Goal: Task Accomplishment & Management: Use online tool/utility

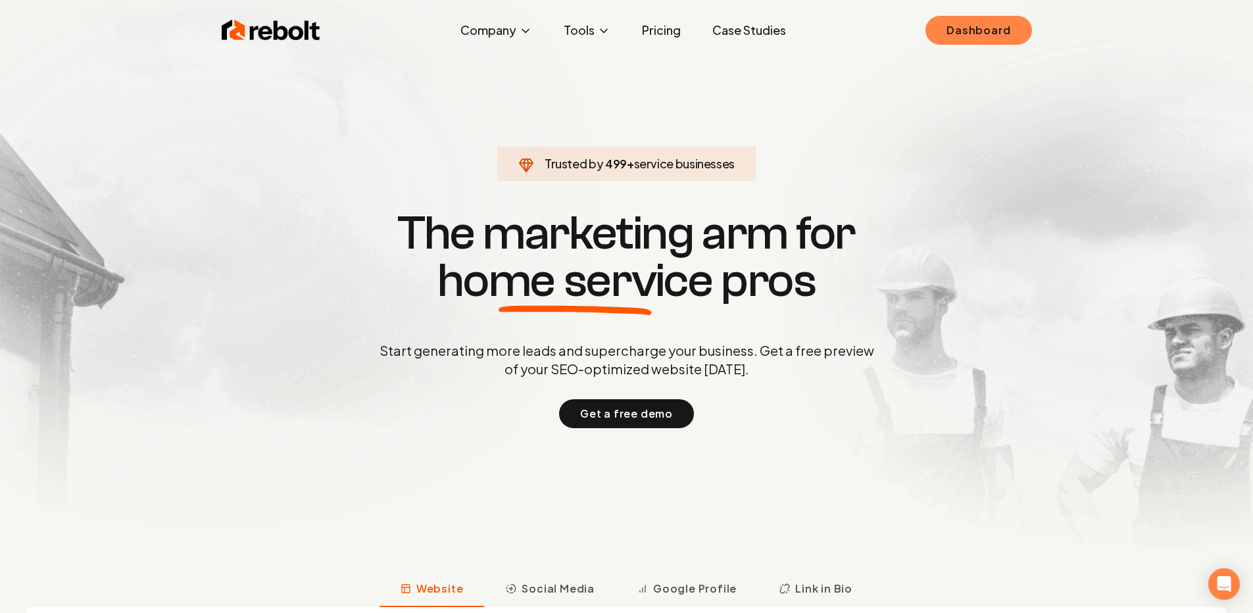
click at [943, 29] on link "Dashboard" at bounding box center [979, 30] width 106 height 29
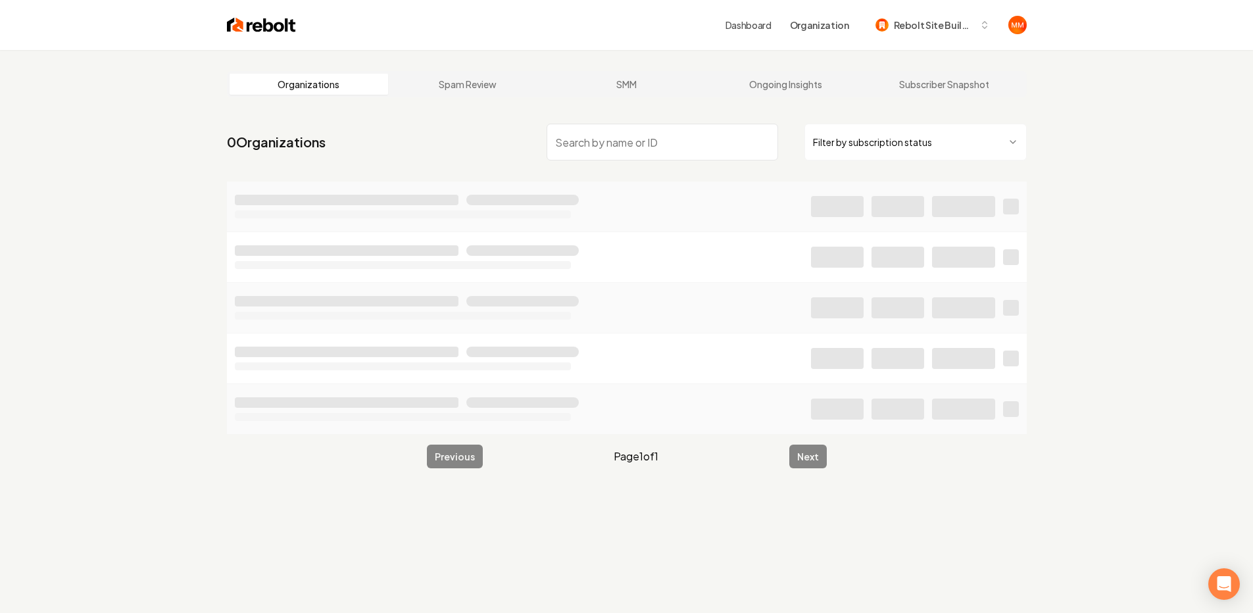
click at [716, 136] on input "search" at bounding box center [663, 142] width 232 height 37
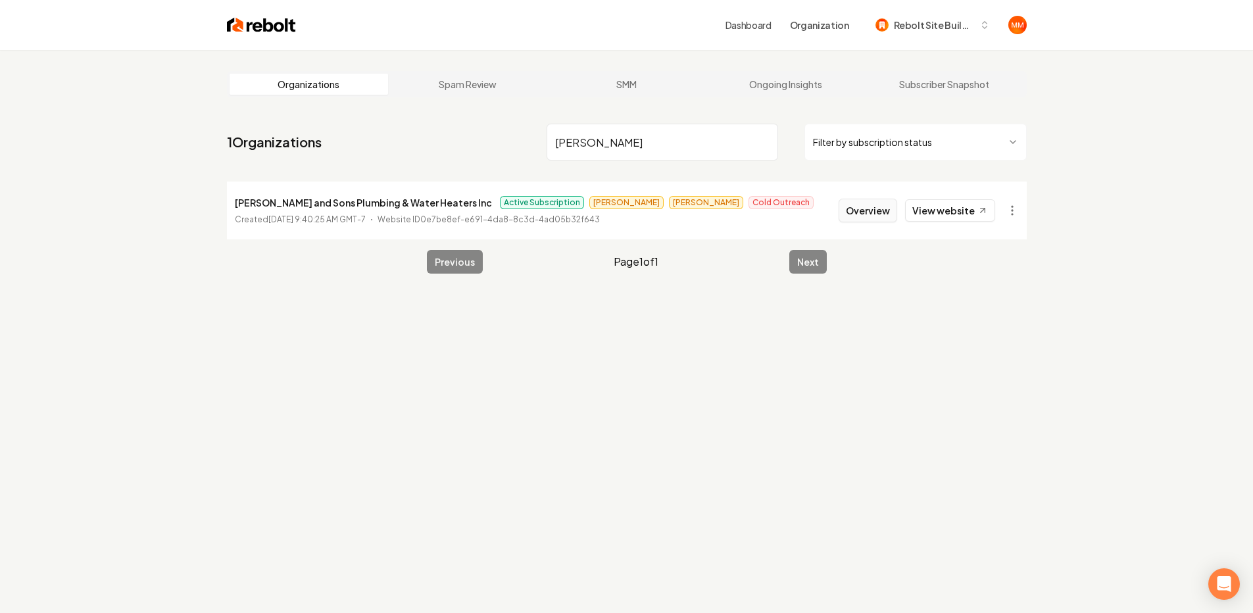
type input "[PERSON_NAME]"
click at [866, 210] on button "Overview" at bounding box center [868, 211] width 59 height 24
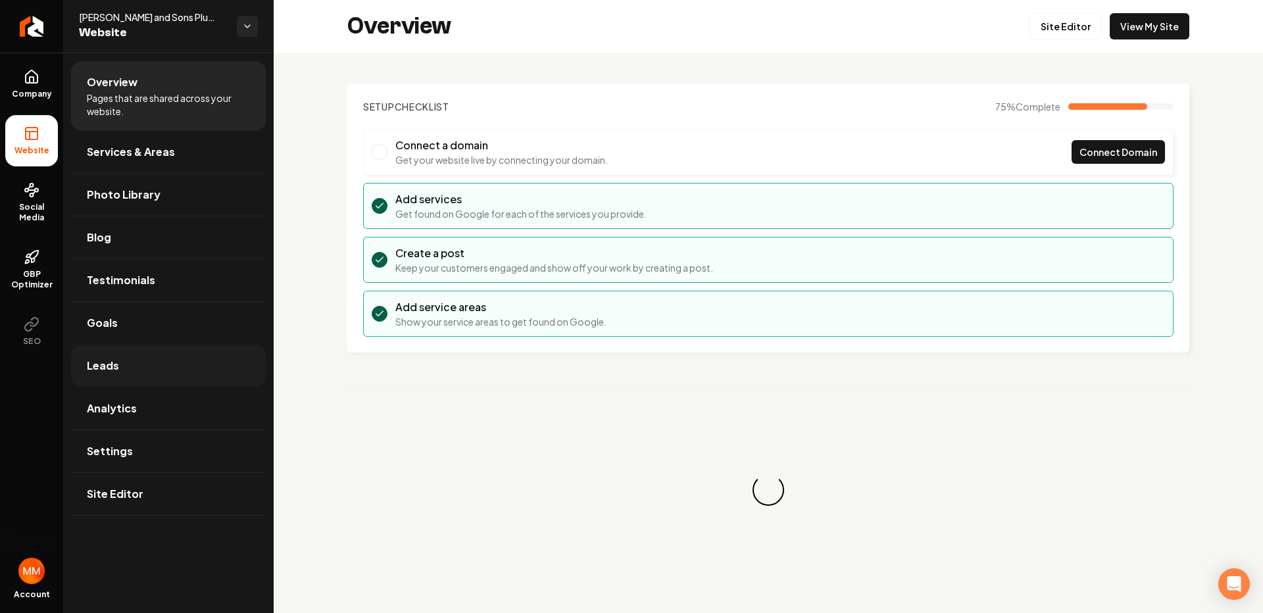
click at [169, 351] on link "Leads" at bounding box center [168, 366] width 195 height 42
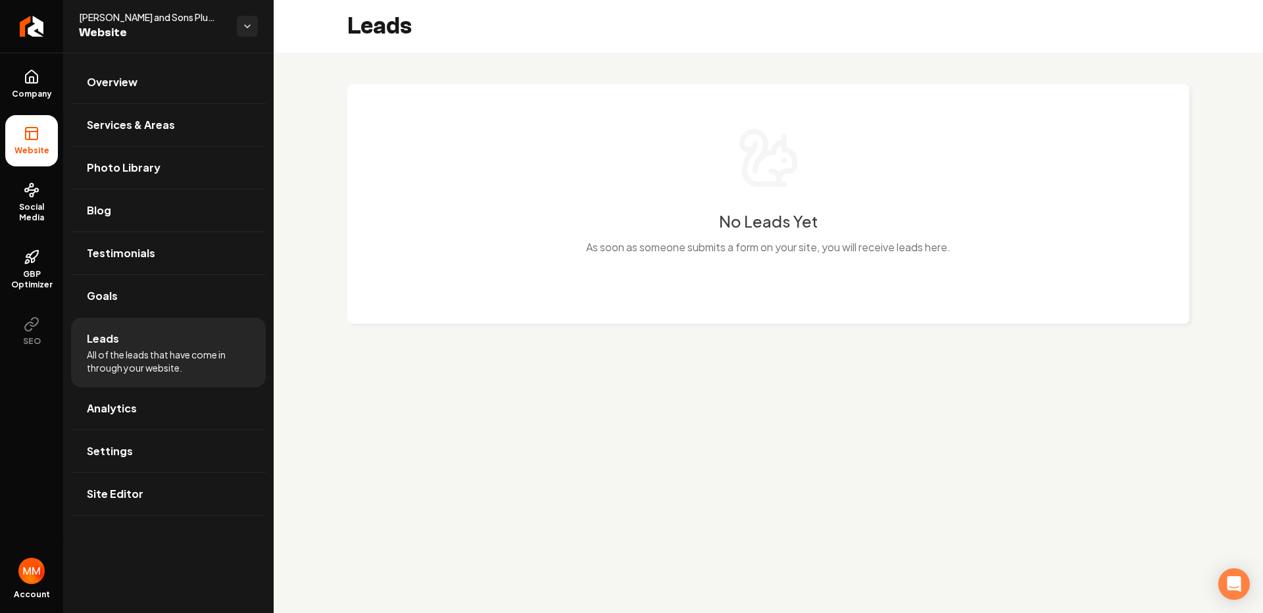
drag, startPoint x: 43, startPoint y: 130, endPoint x: 63, endPoint y: 118, distance: 23.0
click at [43, 130] on li "Website" at bounding box center [31, 140] width 53 height 51
click at [138, 76] on link "Overview" at bounding box center [168, 82] width 195 height 42
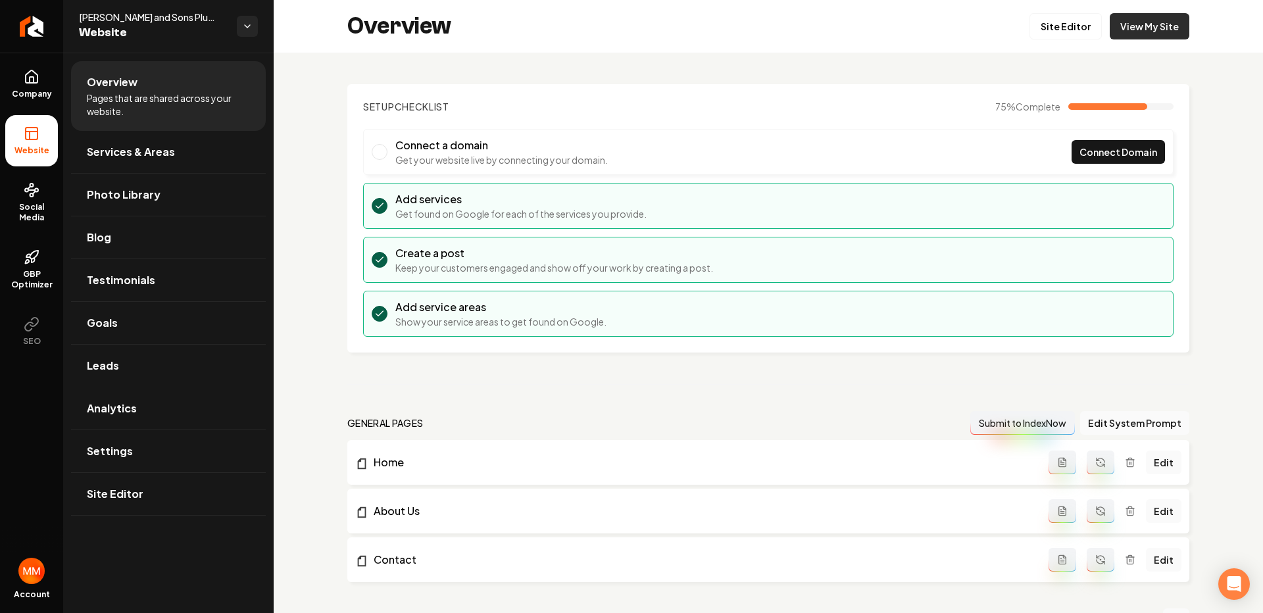
click at [1158, 31] on link "View My Site" at bounding box center [1150, 26] width 80 height 26
click at [1129, 25] on link "View My Site" at bounding box center [1150, 26] width 80 height 26
click at [1164, 19] on link "View My Site" at bounding box center [1150, 26] width 80 height 26
click at [1052, 26] on link "Site Editor" at bounding box center [1065, 26] width 72 height 26
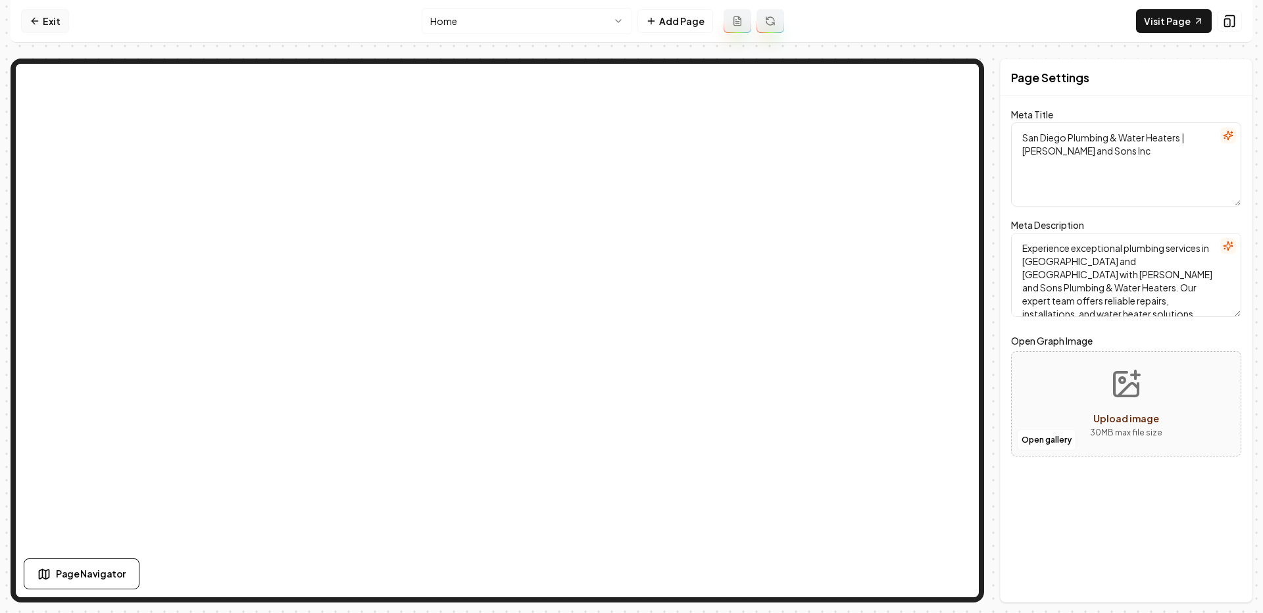
click at [58, 12] on link "Exit" at bounding box center [45, 21] width 48 height 24
